Goal: Book appointment/travel/reservation

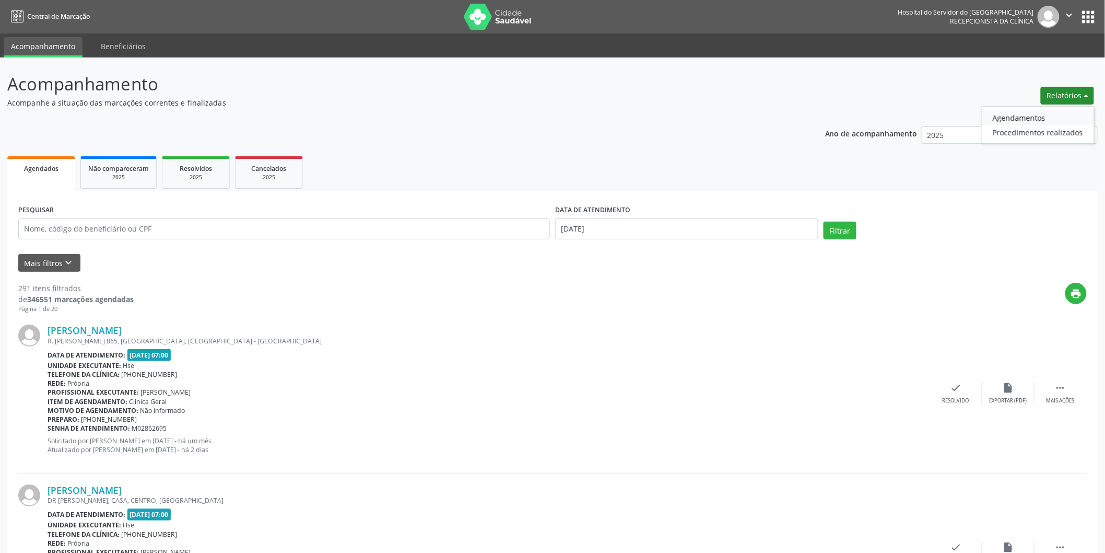
click at [1007, 117] on link "Agendamentos" at bounding box center [1038, 117] width 112 height 15
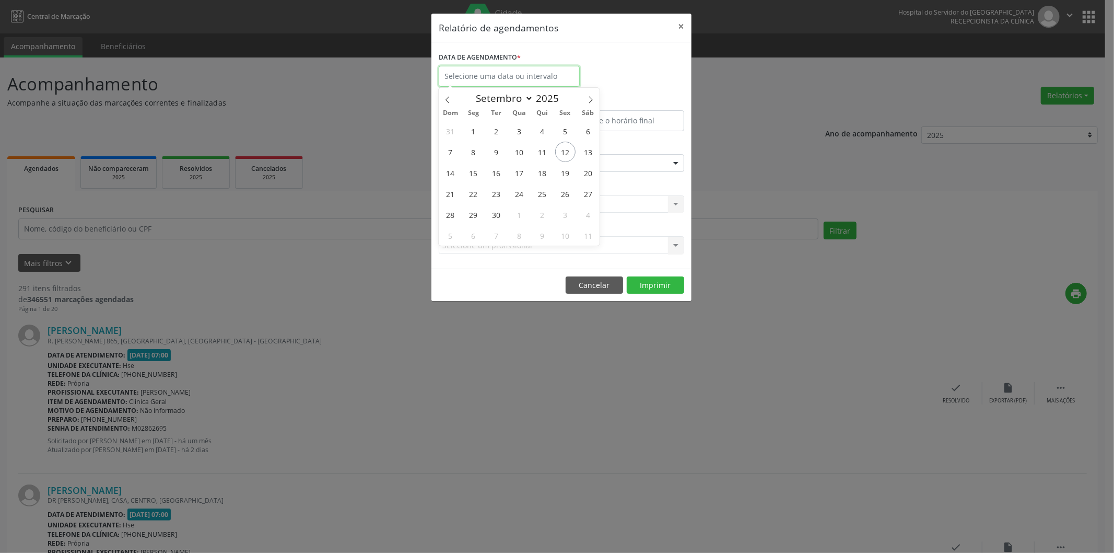
click at [523, 77] on input "text" at bounding box center [509, 76] width 141 height 21
click at [572, 155] on span "12" at bounding box center [565, 152] width 20 height 20
type input "[DATE]"
click at [571, 155] on span "12" at bounding box center [565, 152] width 20 height 20
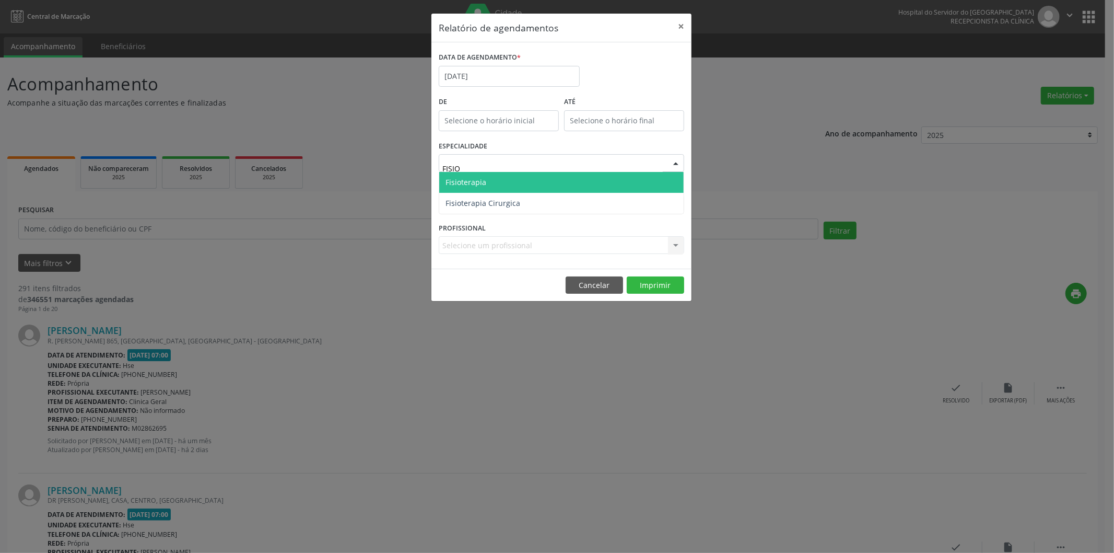
type input "FISIO"
click at [503, 180] on span "Fisioterapia" at bounding box center [561, 182] width 244 height 21
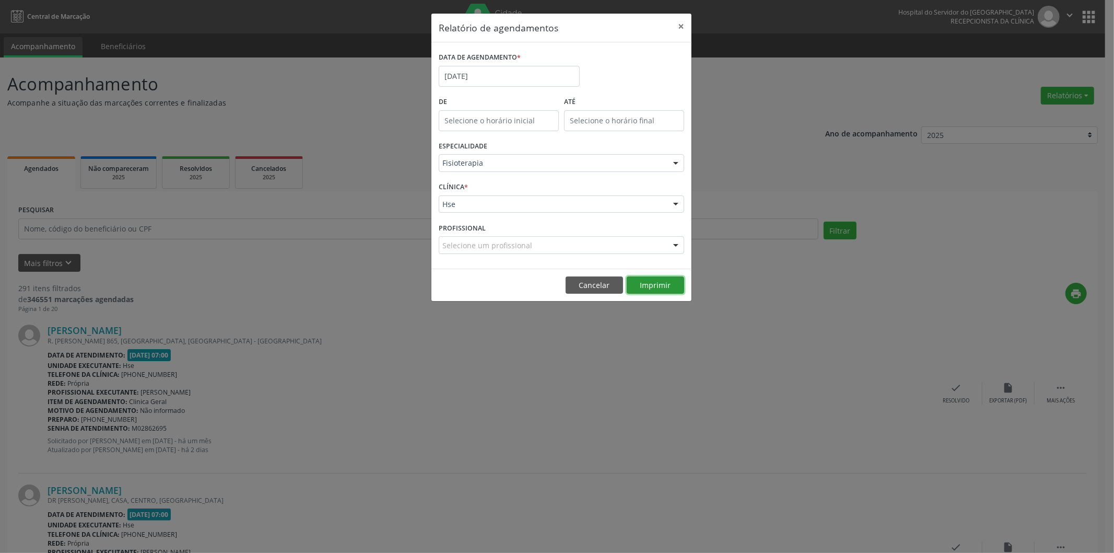
click at [662, 280] on button "Imprimir" at bounding box center [655, 285] width 57 height 18
click at [493, 75] on input "[DATE]" at bounding box center [509, 76] width 141 height 21
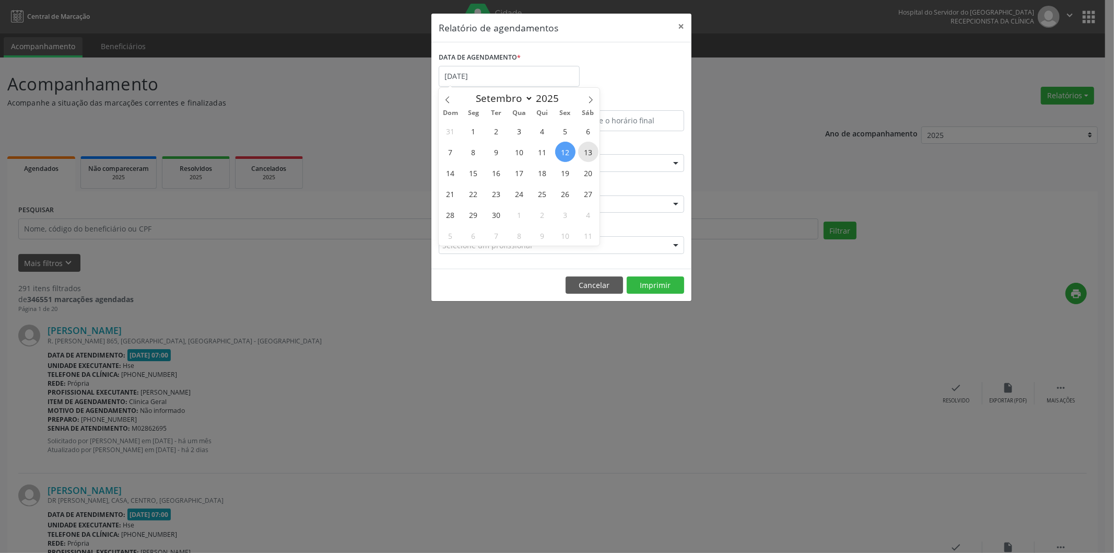
click at [589, 153] on span "13" at bounding box center [588, 152] width 20 height 20
type input "[DATE]"
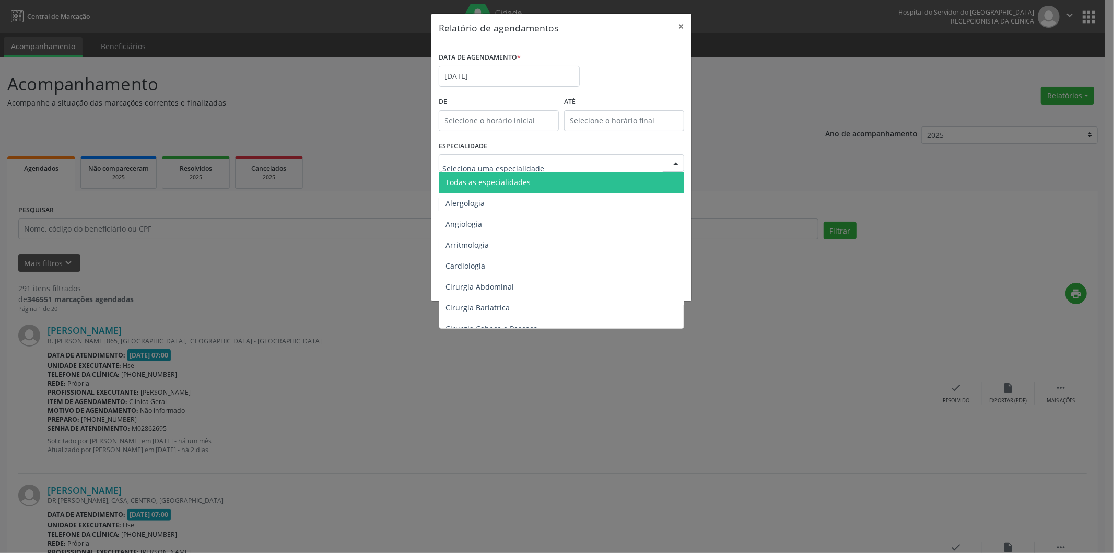
click at [530, 184] on span "Todas as especialidades" at bounding box center [562, 182] width 246 height 21
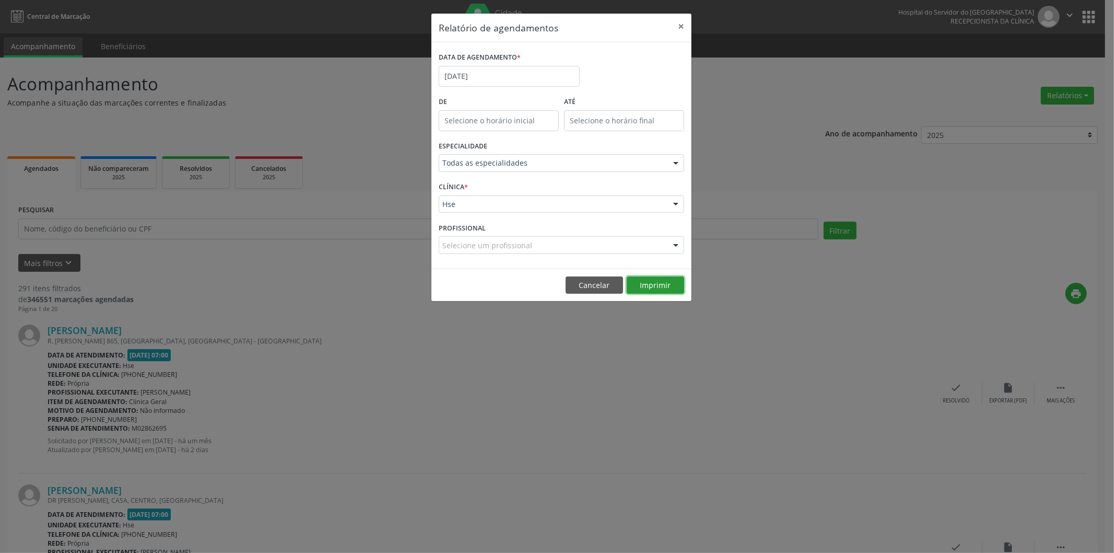
click at [645, 276] on button "Imprimir" at bounding box center [655, 285] width 57 height 18
